Goal: Find specific page/section: Find specific page/section

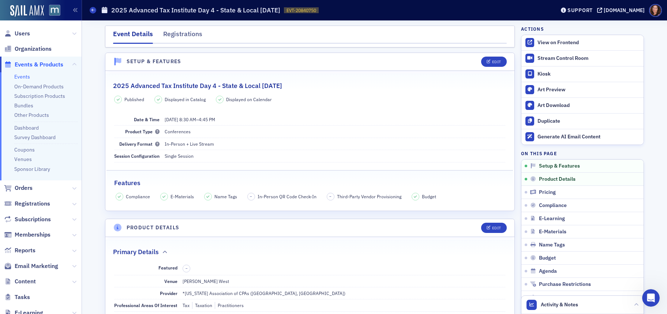
scroll to position [3, 0]
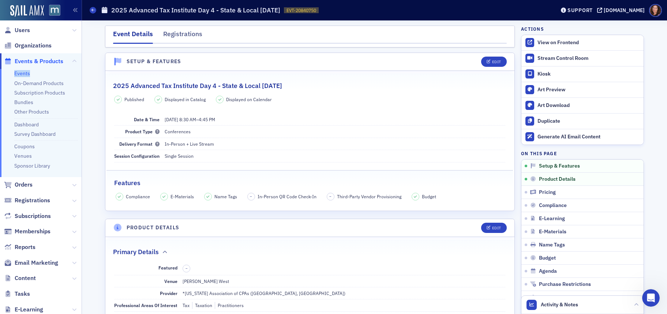
click at [22, 73] on link "Events" at bounding box center [22, 73] width 16 height 7
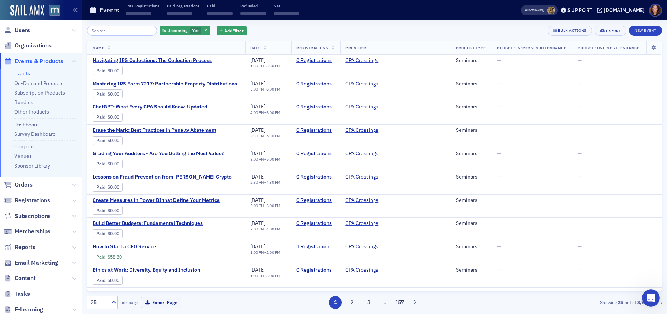
click at [116, 30] on input "search" at bounding box center [122, 31] width 70 height 10
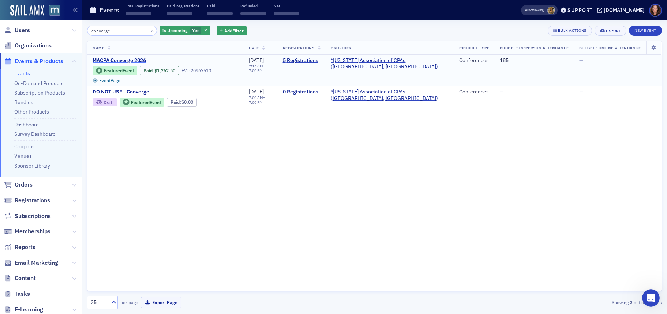
type input "converge"
click at [125, 58] on span "MACPA Converge 2026" at bounding box center [154, 60] width 123 height 7
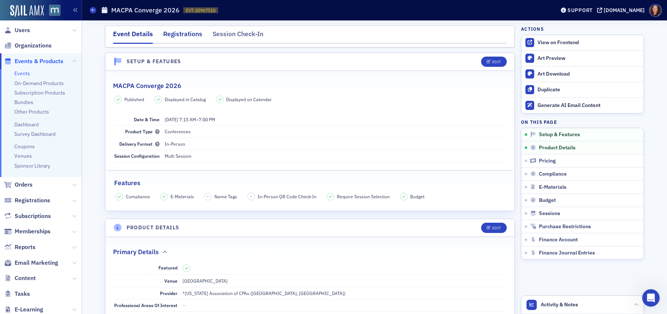
click at [172, 38] on div "Registrations" at bounding box center [182, 36] width 39 height 14
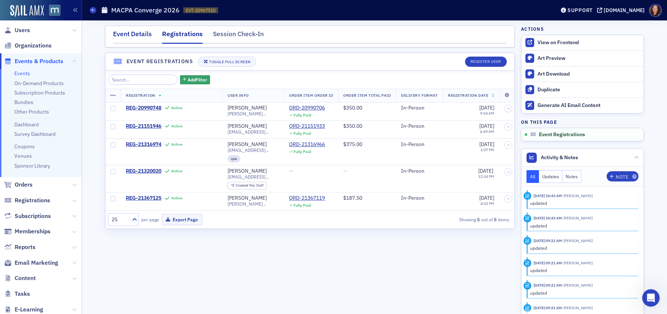
click at [134, 32] on div "Event Details" at bounding box center [132, 36] width 39 height 14
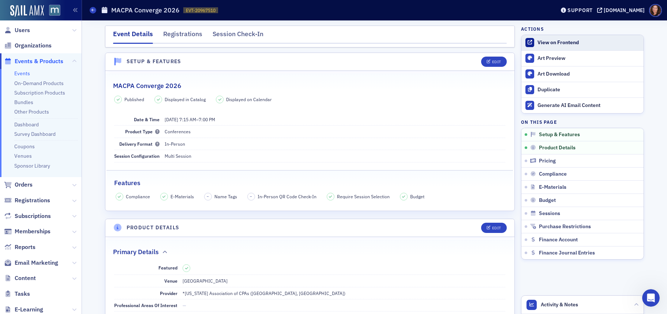
click at [553, 41] on div "View on Frontend" at bounding box center [588, 42] width 102 height 7
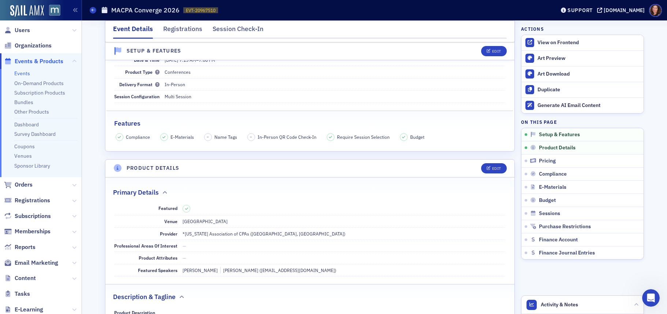
scroll to position [72, 0]
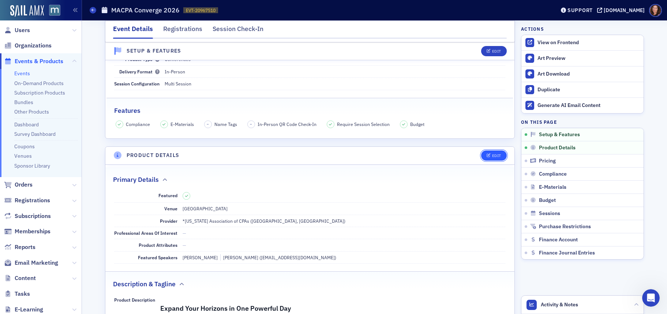
click at [486, 153] on button "Edit" at bounding box center [493, 156] width 25 height 10
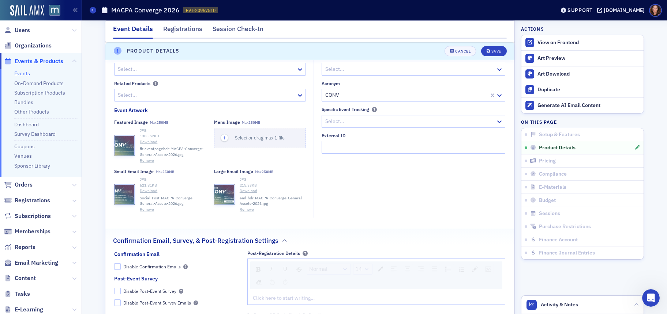
scroll to position [864, 0]
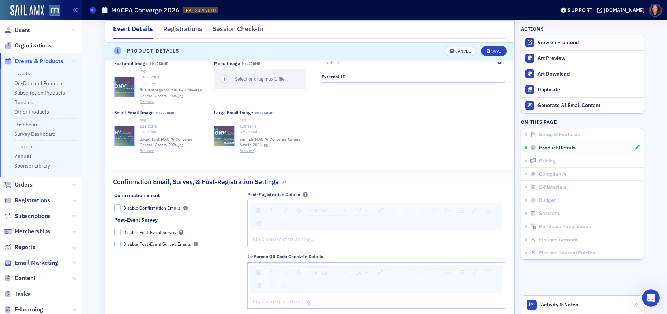
click at [144, 86] on link "Download" at bounding box center [173, 83] width 67 height 6
click at [460, 52] on div "Cancel" at bounding box center [462, 51] width 15 height 4
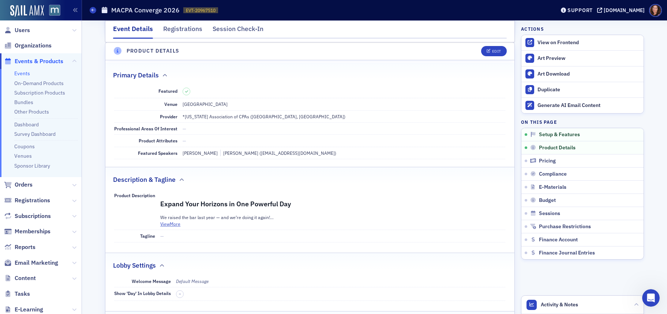
scroll to position [177, 0]
click at [28, 76] on link "Events" at bounding box center [22, 73] width 16 height 7
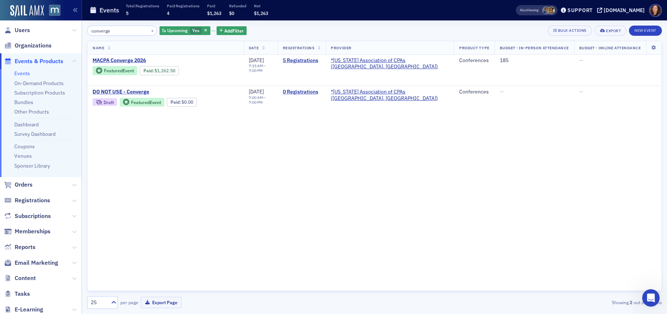
click at [103, 30] on input "converge" at bounding box center [122, 31] width 70 height 10
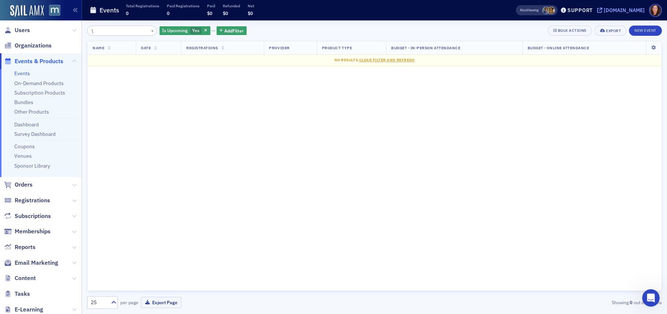
type input "\"
click at [623, 10] on div "[DOMAIN_NAME]" at bounding box center [623, 10] width 41 height 7
click at [149, 30] on button "×" at bounding box center [152, 30] width 7 height 7
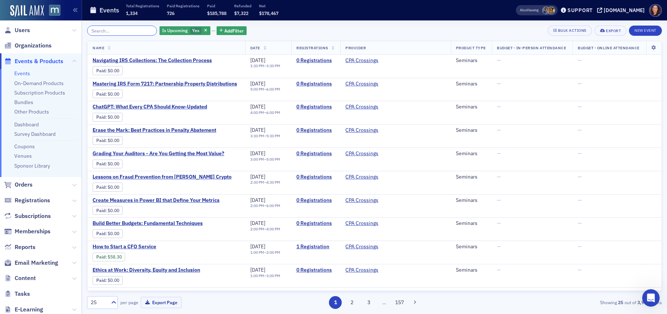
click at [116, 29] on input "search" at bounding box center [122, 31] width 70 height 10
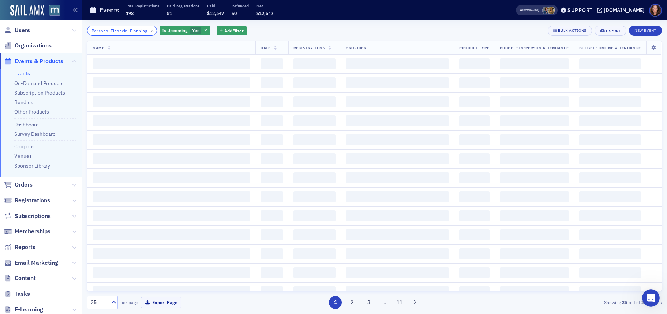
scroll to position [0, 8]
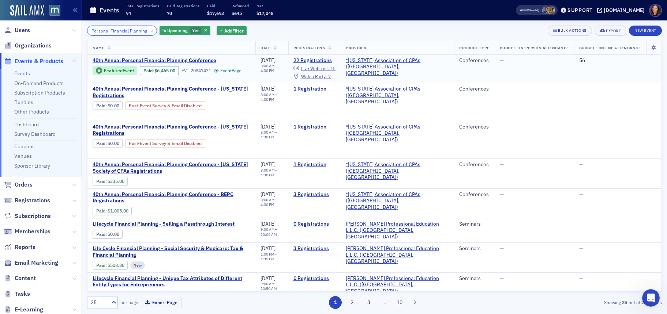
type input "Personal Financial Planning"
click at [132, 60] on span "40th Annual Personal Financial Planning Conference" at bounding box center [155, 60] width 124 height 7
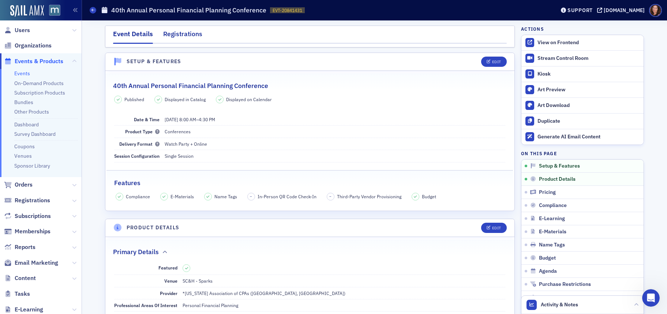
click at [184, 33] on div "Registrations" at bounding box center [182, 36] width 39 height 14
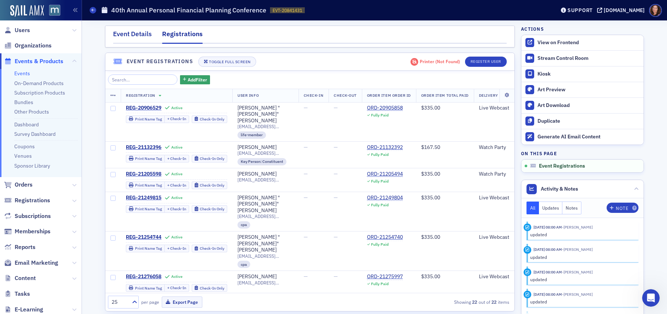
drag, startPoint x: 136, startPoint y: 33, endPoint x: 144, endPoint y: 37, distance: 8.3
click at [136, 33] on div "Event Details" at bounding box center [132, 36] width 39 height 14
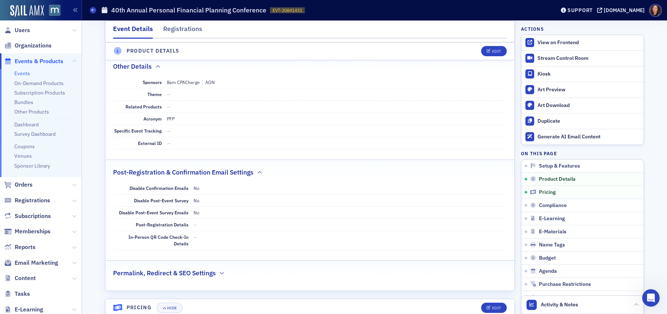
scroll to position [387, 0]
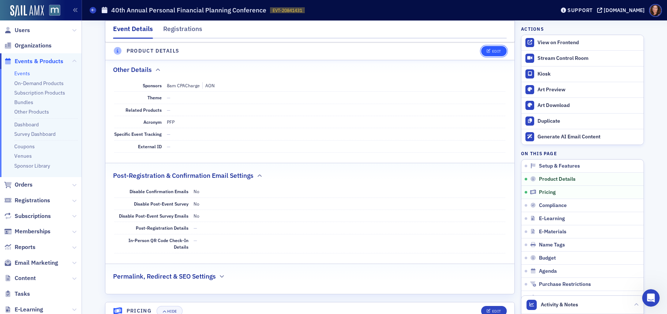
click at [486, 52] on icon "button" at bounding box center [488, 51] width 4 height 4
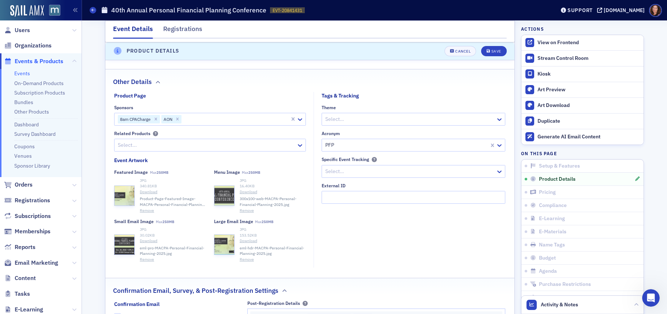
scroll to position [784, 0]
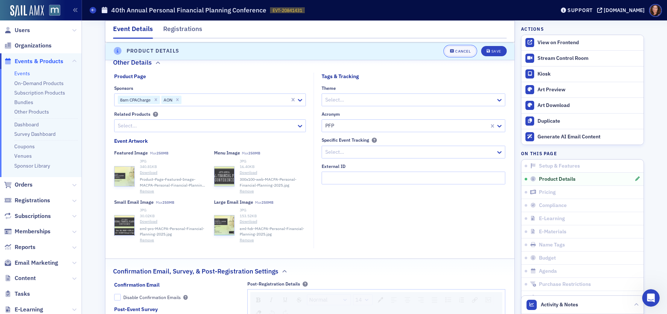
click at [464, 53] on button "Cancel" at bounding box center [459, 51] width 31 height 10
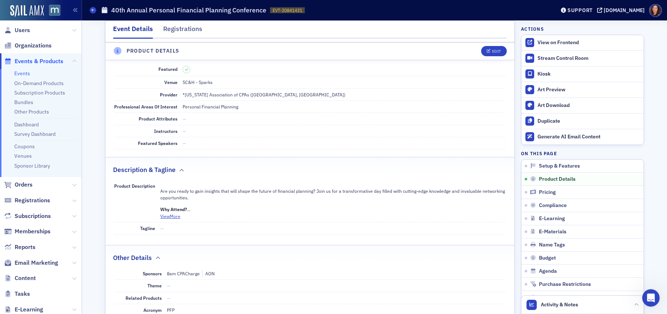
scroll to position [177, 0]
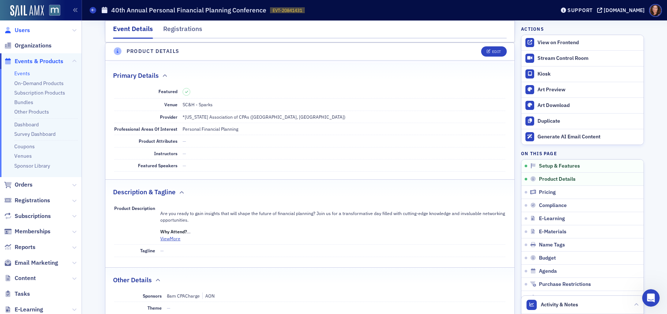
click at [24, 31] on span "Users" at bounding box center [22, 30] width 15 height 8
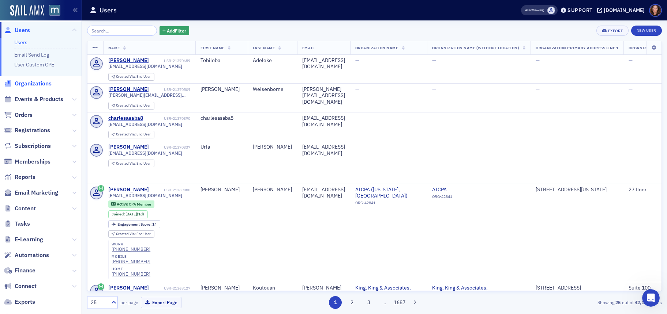
click at [31, 83] on span "Organizations" at bounding box center [33, 84] width 37 height 8
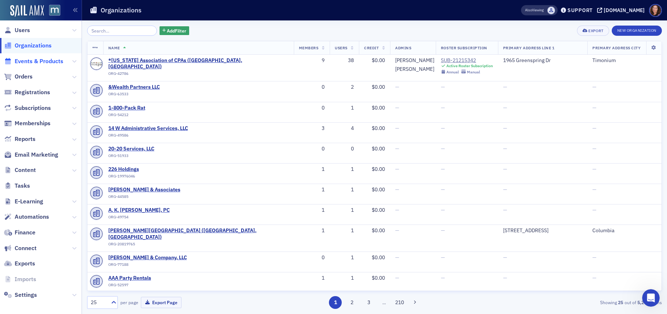
click at [41, 61] on span "Events & Products" at bounding box center [39, 61] width 49 height 8
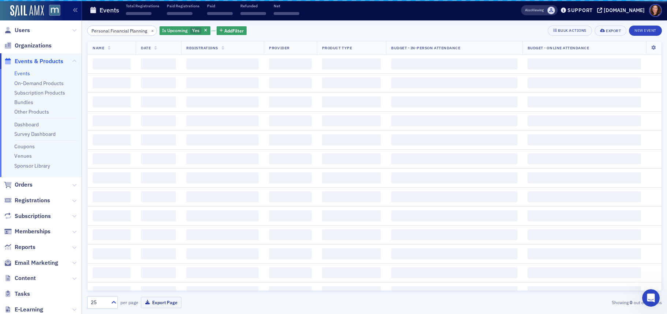
scroll to position [0, 8]
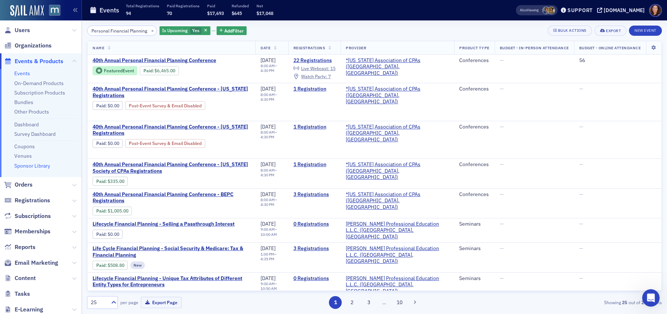
click at [43, 166] on link "Sponsor Library" at bounding box center [32, 166] width 36 height 7
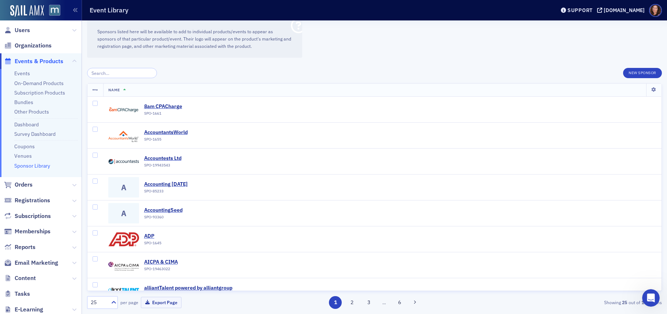
click at [127, 73] on input "search" at bounding box center [122, 73] width 70 height 10
click at [172, 106] on div "8am CPACharge" at bounding box center [163, 106] width 38 height 7
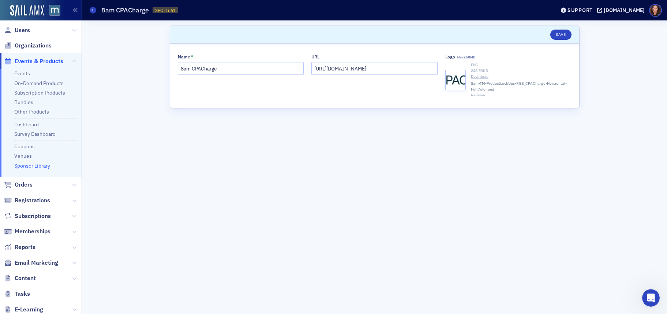
click at [479, 77] on link "Download" at bounding box center [521, 77] width 101 height 6
click at [26, 72] on link "Events" at bounding box center [22, 73] width 16 height 7
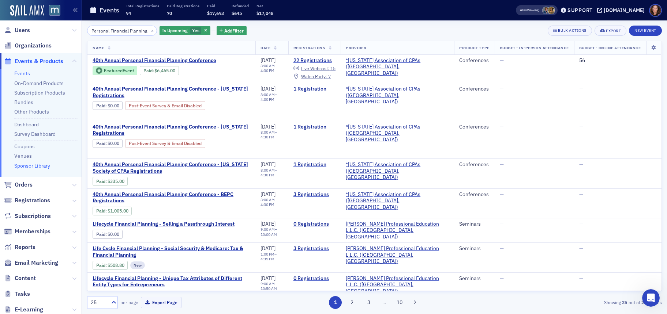
click at [27, 167] on link "Sponsor Library" at bounding box center [32, 166] width 36 height 7
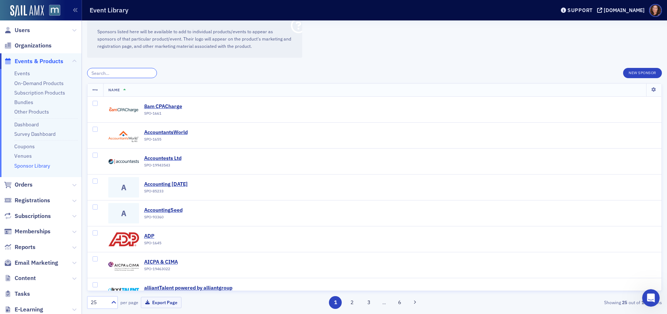
click at [110, 74] on input "search" at bounding box center [122, 73] width 70 height 10
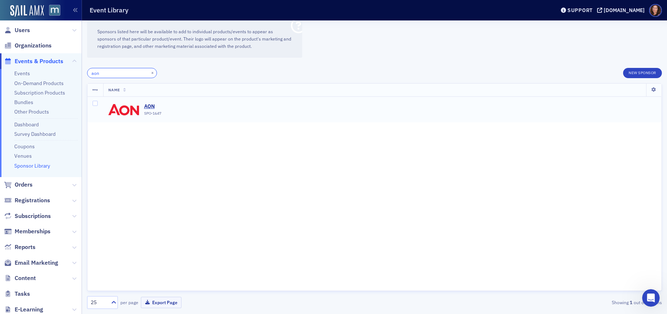
type input "aon"
drag, startPoint x: 148, startPoint y: 102, endPoint x: 147, endPoint y: 107, distance: 4.8
click at [148, 102] on div "AON SPO-1647" at bounding box center [382, 109] width 548 height 20
click at [148, 106] on div "AON" at bounding box center [152, 106] width 17 height 7
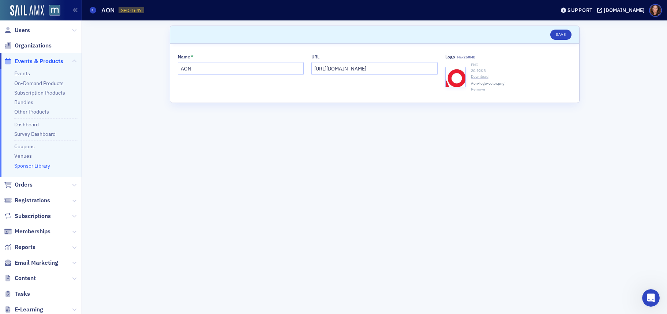
click at [480, 77] on link "Download" at bounding box center [521, 77] width 101 height 6
click at [19, 76] on link "Events" at bounding box center [22, 73] width 16 height 7
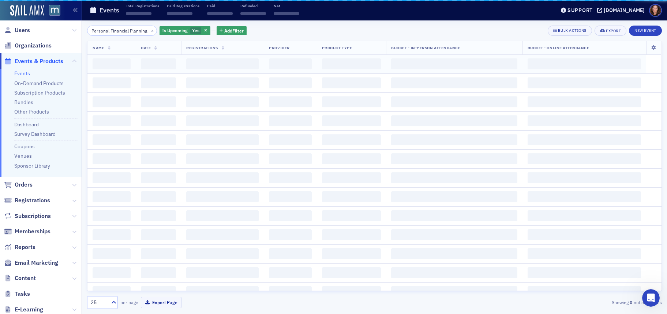
scroll to position [0, 8]
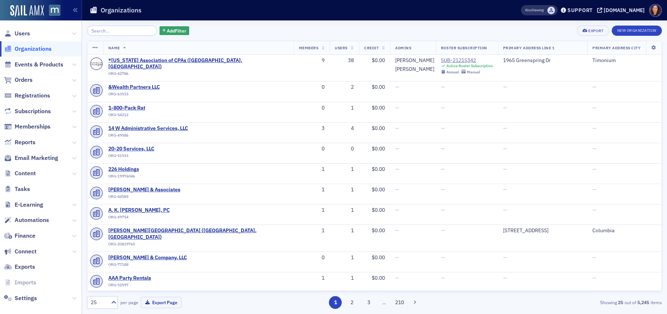
drag, startPoint x: 37, startPoint y: 65, endPoint x: 59, endPoint y: 59, distance: 22.1
click at [37, 65] on span "Events & Products" at bounding box center [39, 65] width 49 height 8
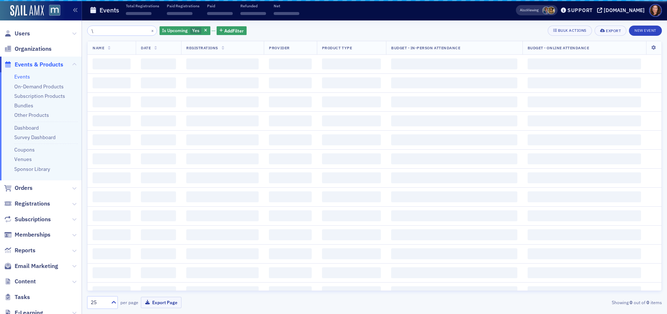
click at [125, 29] on input "\" at bounding box center [122, 31] width 70 height 10
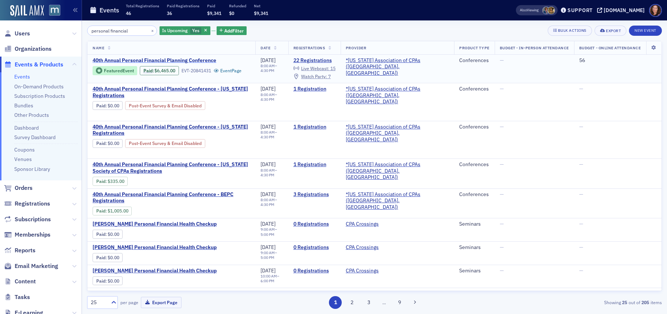
type input "personal financial"
click at [153, 60] on span "40th Annual Personal Financial Planning Conference" at bounding box center [155, 60] width 124 height 7
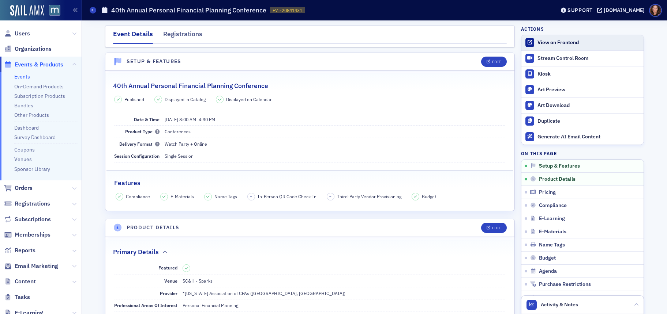
click at [558, 44] on div "View on Frontend" at bounding box center [588, 42] width 102 height 7
click at [20, 76] on link "Events" at bounding box center [22, 76] width 16 height 7
